Goal: Leave review/rating: Share an evaluation or opinion about a product, service, or content

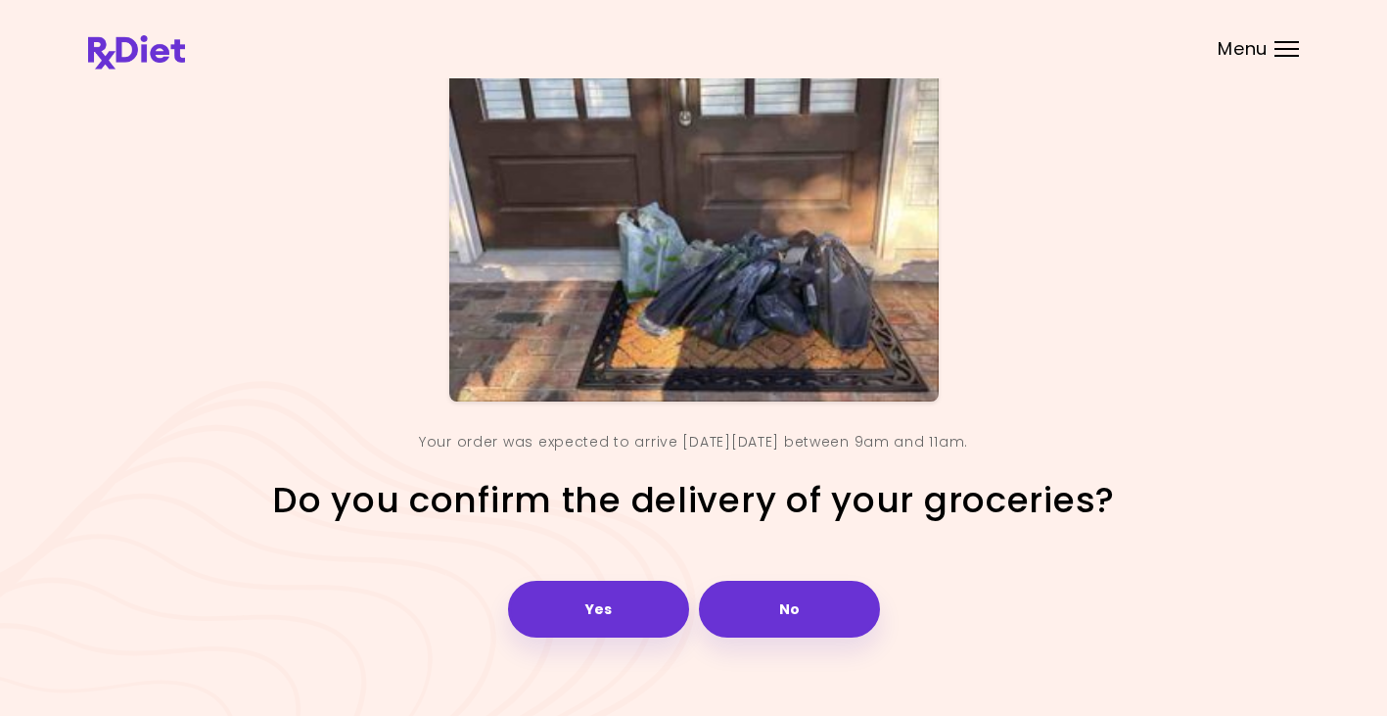
scroll to position [193, 0]
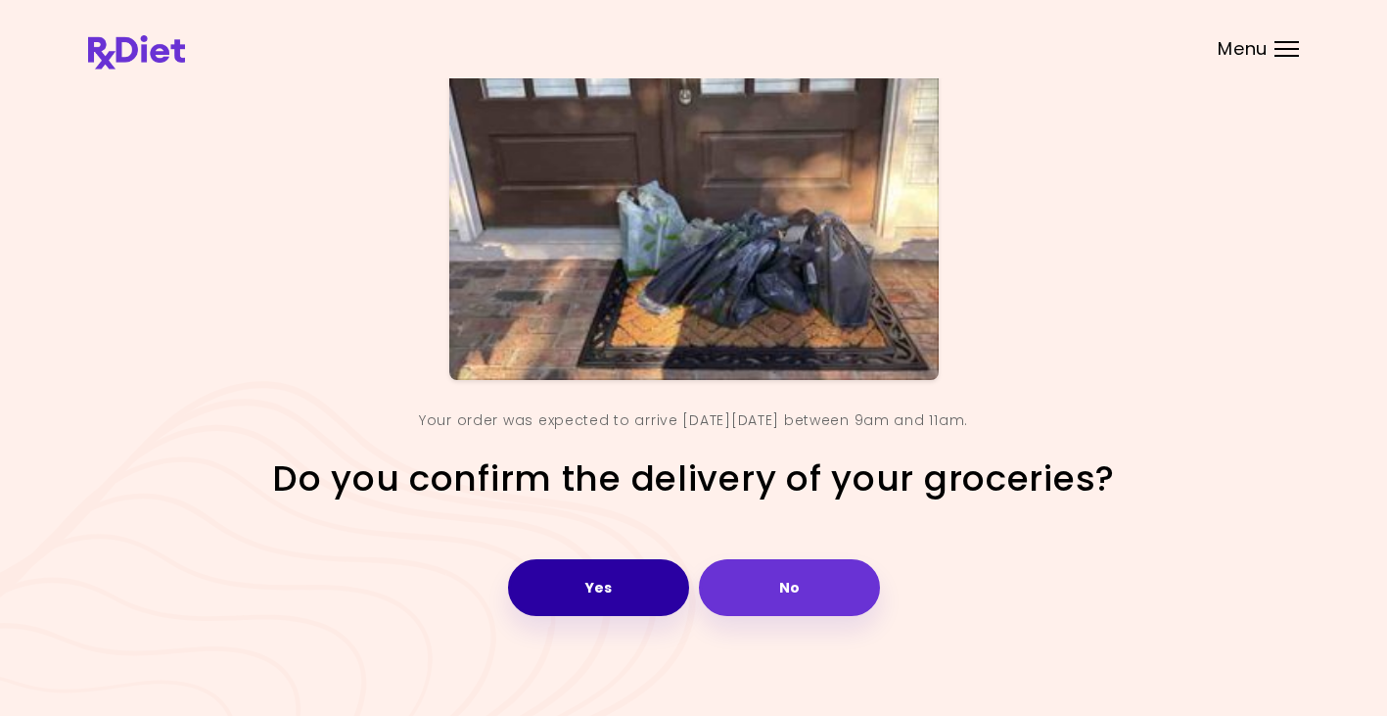
click at [624, 585] on button "Yes" at bounding box center [598, 587] width 181 height 57
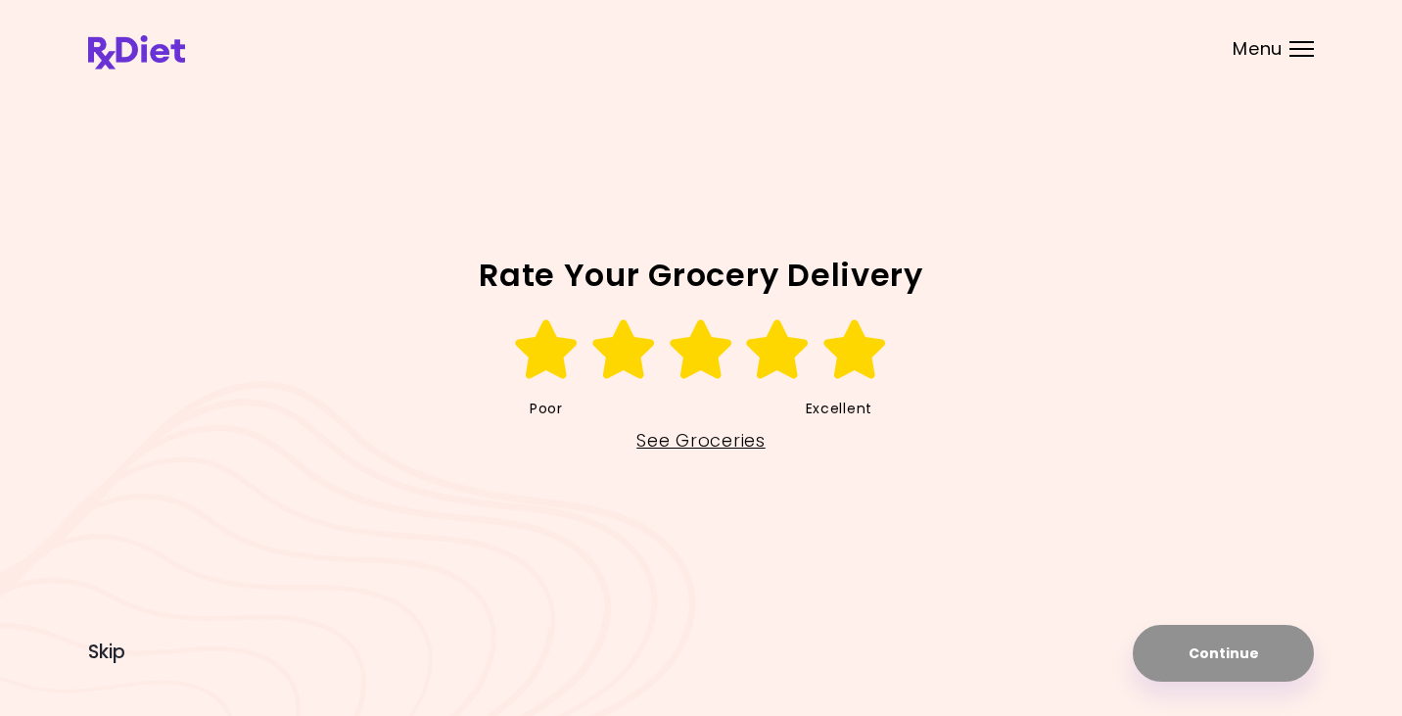
click at [851, 349] on icon at bounding box center [855, 349] width 68 height 59
click at [1214, 657] on button "Continue" at bounding box center [1223, 653] width 181 height 57
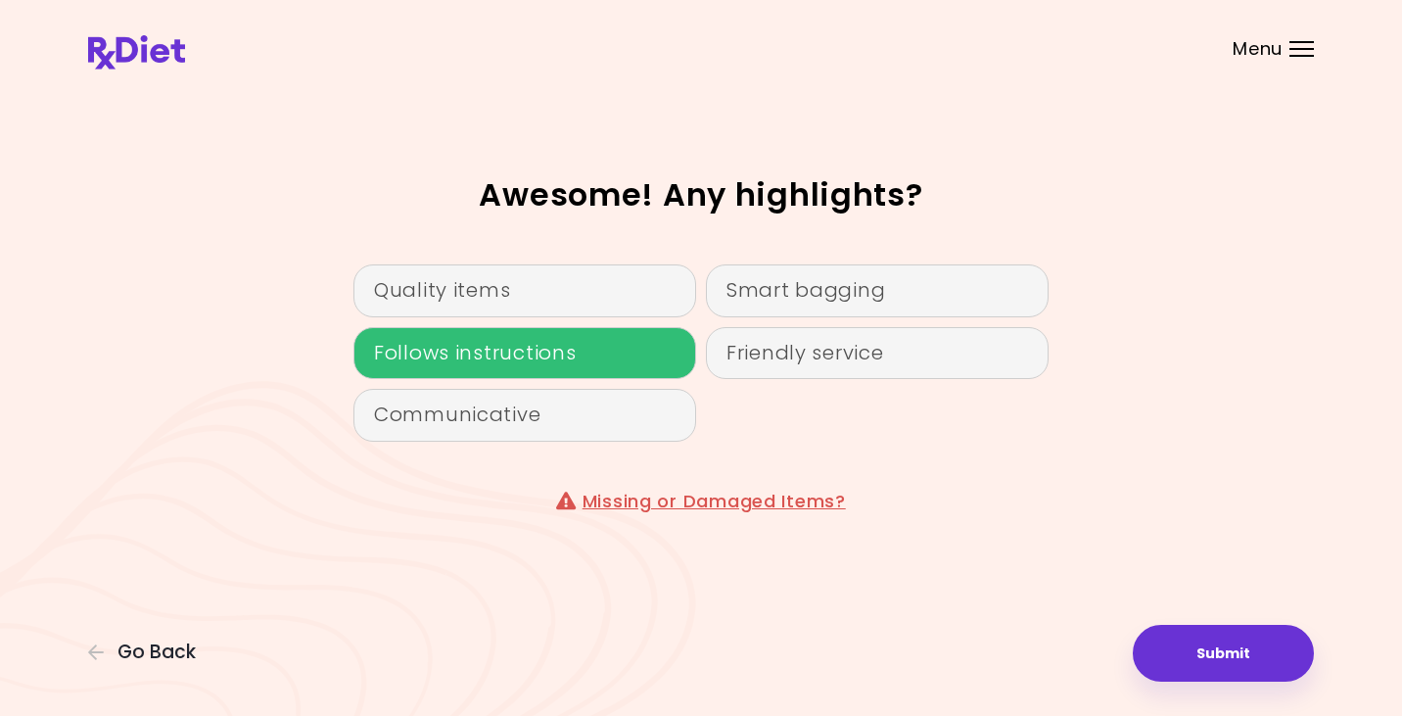
click at [534, 347] on div "Follows instructions" at bounding box center [524, 353] width 343 height 53
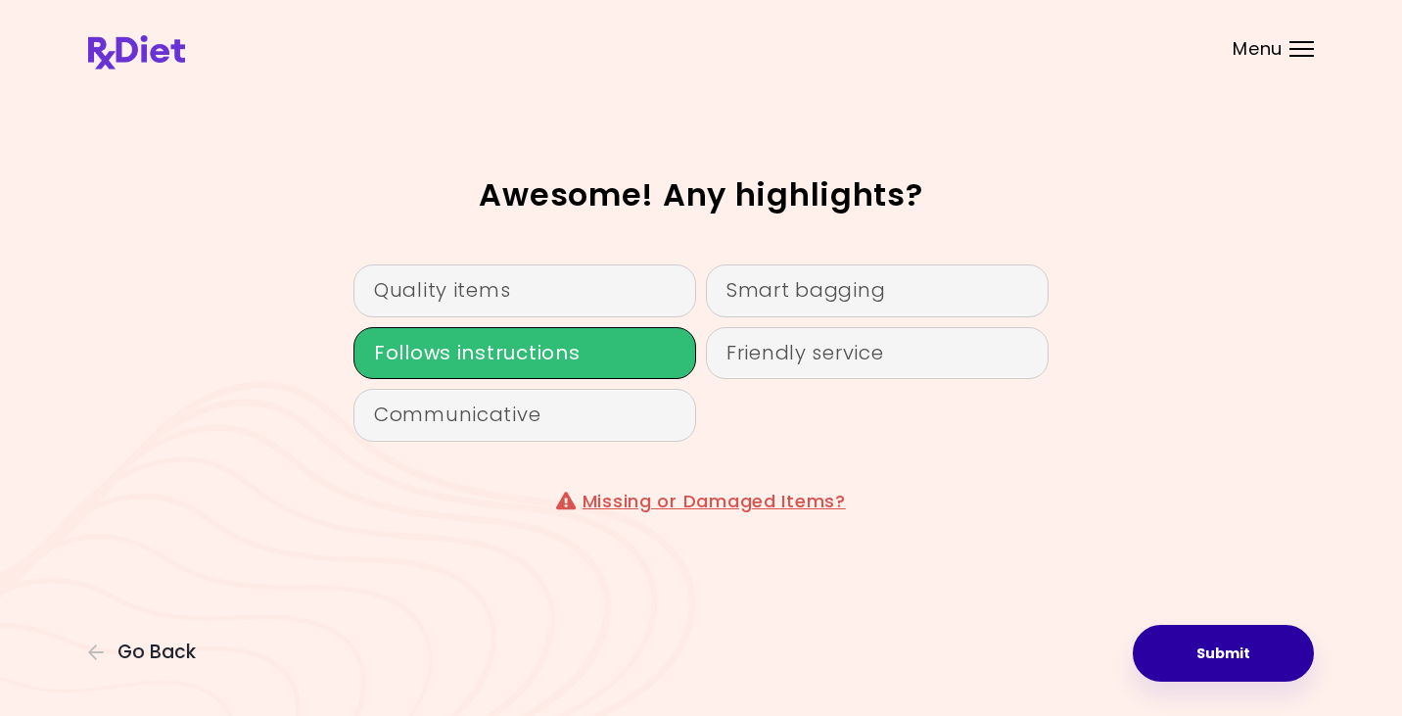
click at [1232, 655] on button "Submit" at bounding box center [1223, 653] width 181 height 57
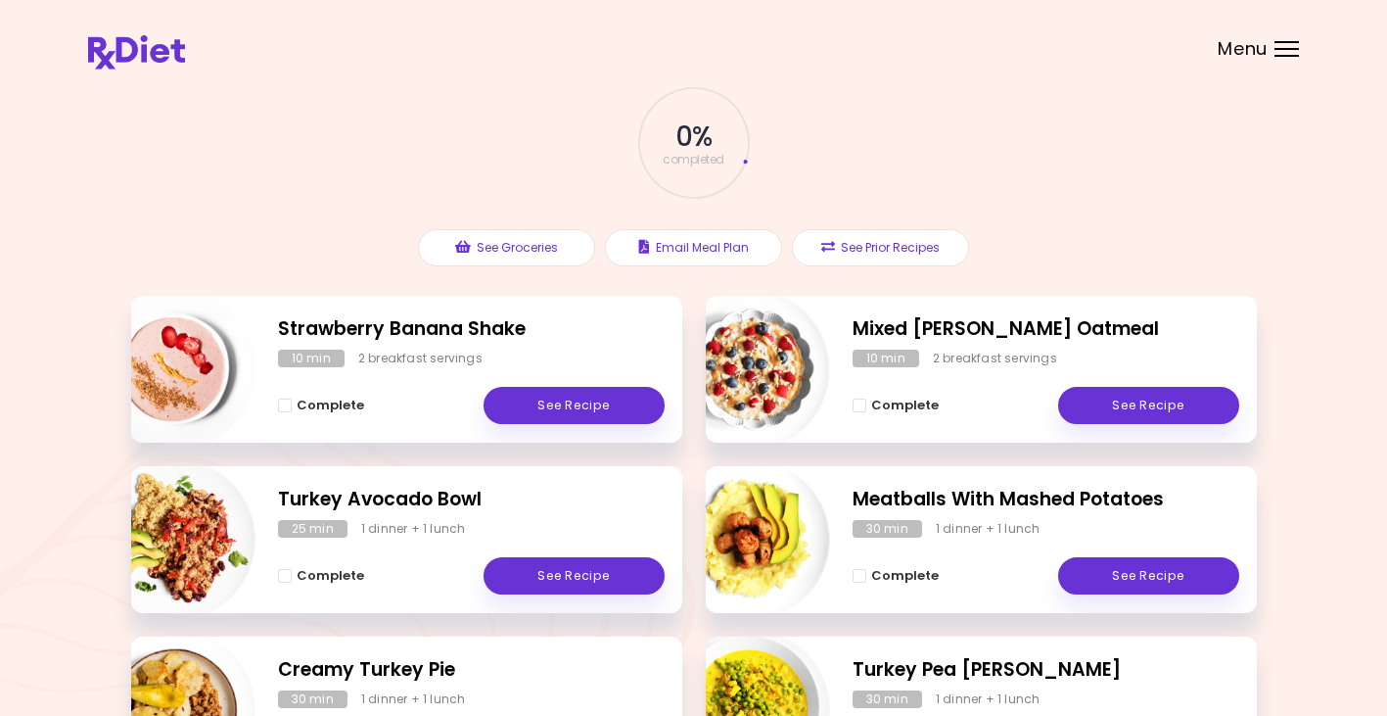
scroll to position [86, 0]
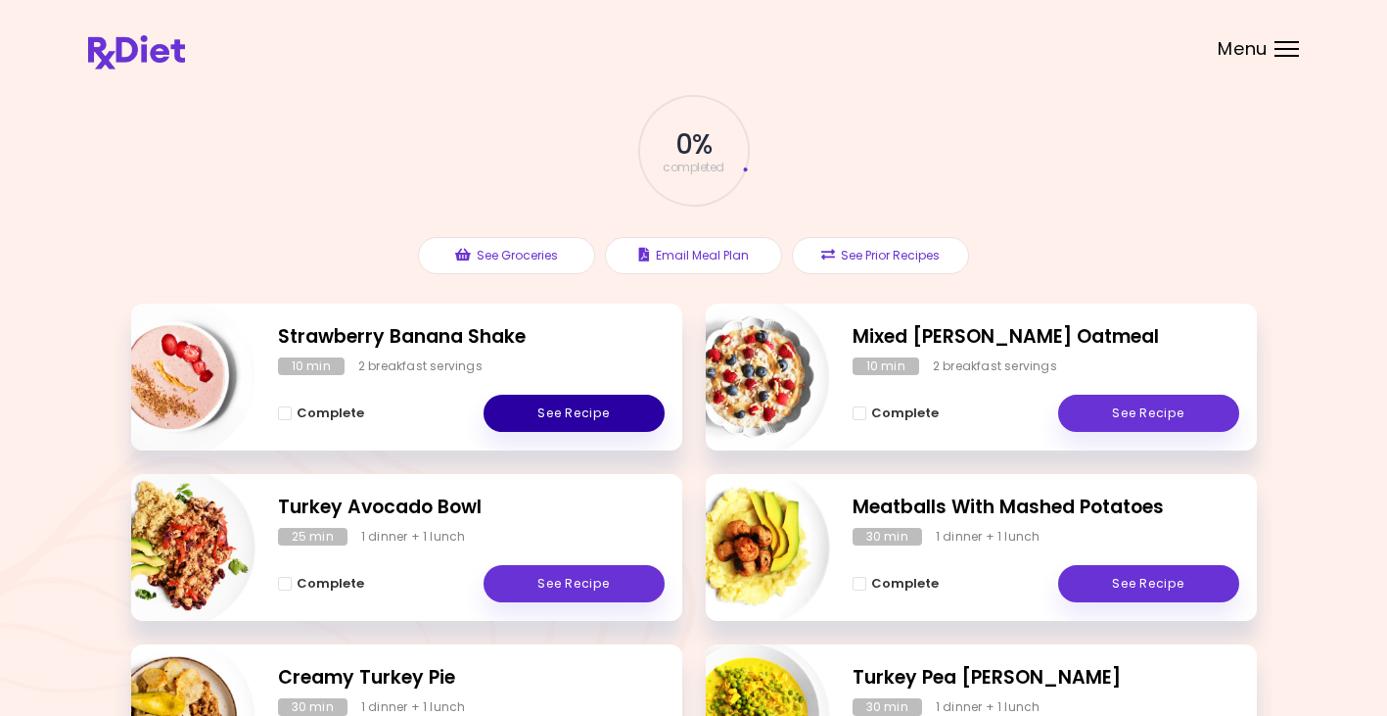
click at [609, 412] on link "See Recipe" at bounding box center [574, 413] width 181 height 37
